Goal: Task Accomplishment & Management: Manage account settings

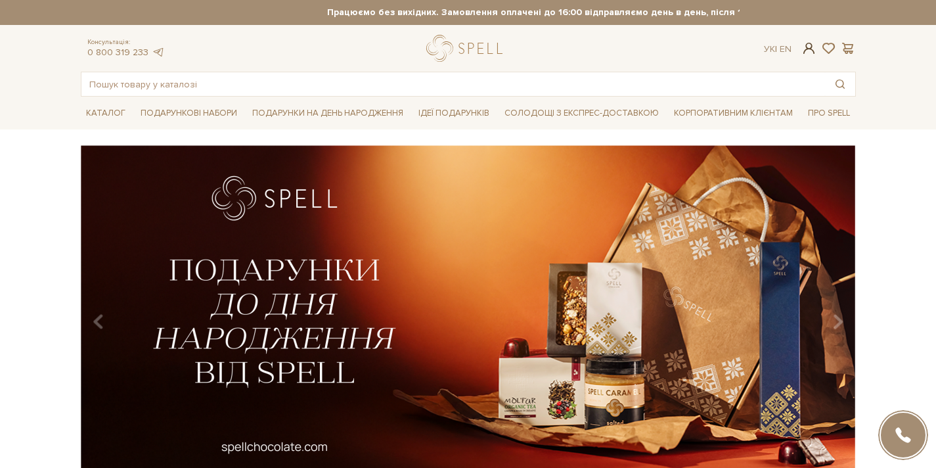
click at [802, 53] on span at bounding box center [809, 48] width 16 height 14
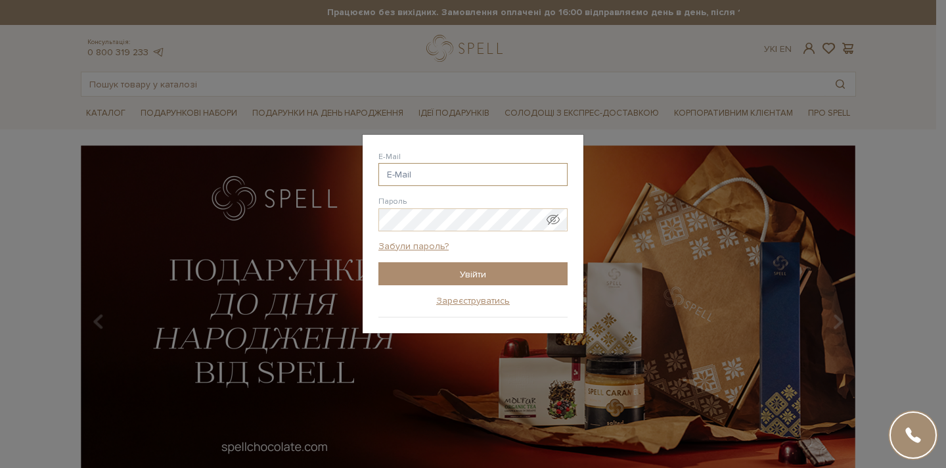
click at [472, 175] on input "E-Mail" at bounding box center [472, 174] width 189 height 23
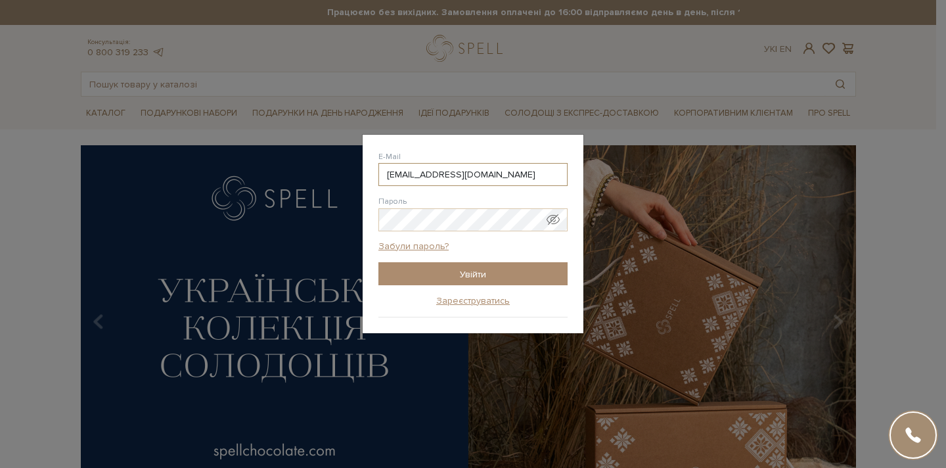
type input "[EMAIL_ADDRESS][DOMAIN_NAME]"
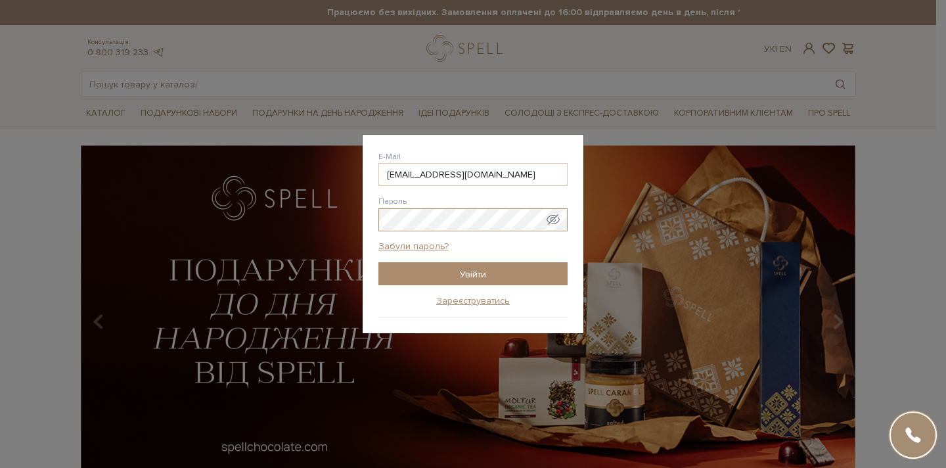
click at [378, 262] on input "Увійти" at bounding box center [472, 273] width 189 height 23
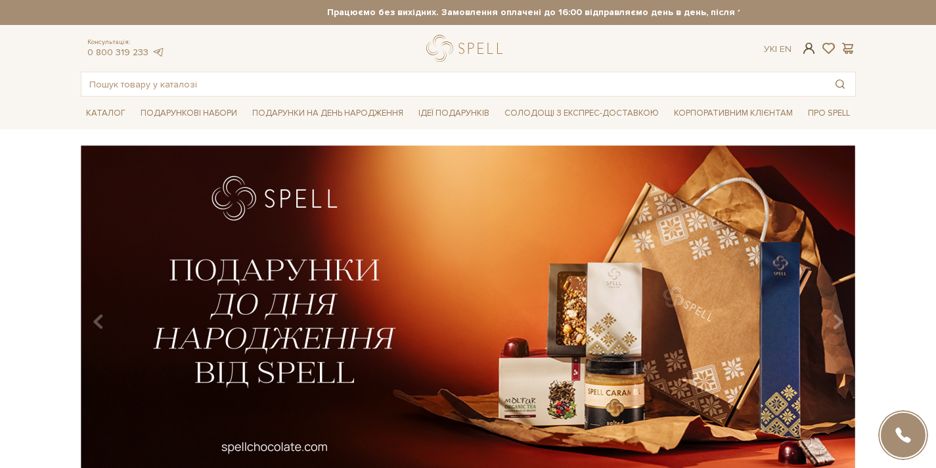
click at [809, 47] on span at bounding box center [809, 48] width 16 height 14
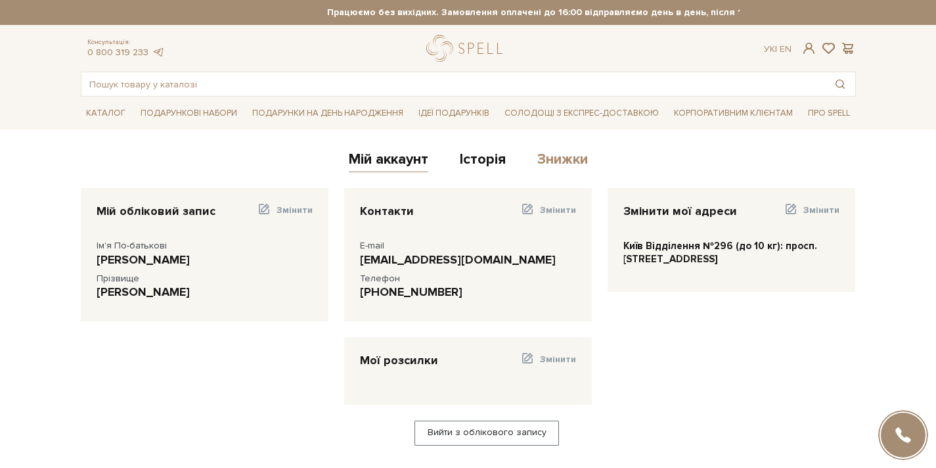
click at [569, 163] on link "Знижки" at bounding box center [562, 161] width 51 height 22
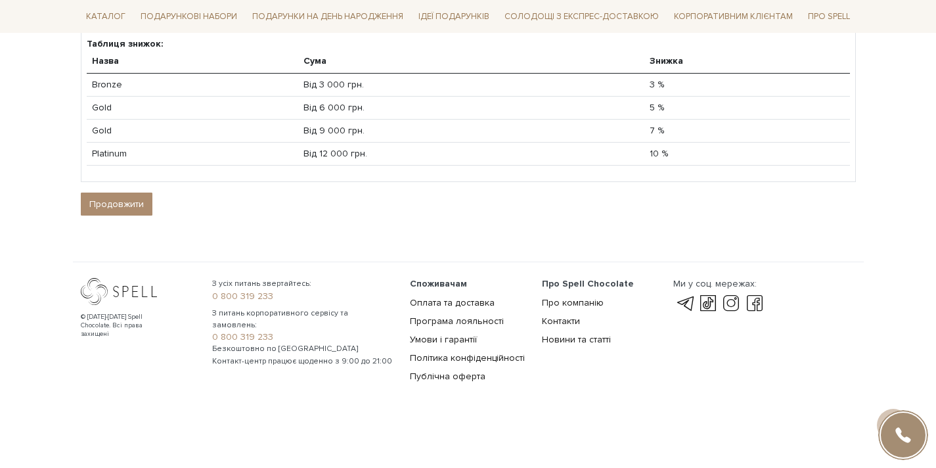
scroll to position [255, 0]
